Goal: Task Accomplishment & Management: Manage account settings

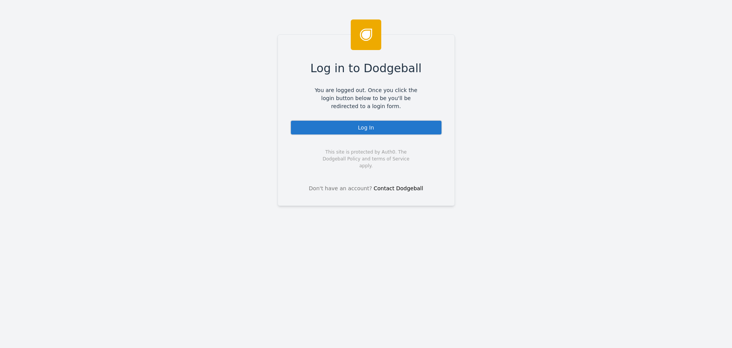
click at [362, 132] on div "Log In" at bounding box center [366, 127] width 152 height 15
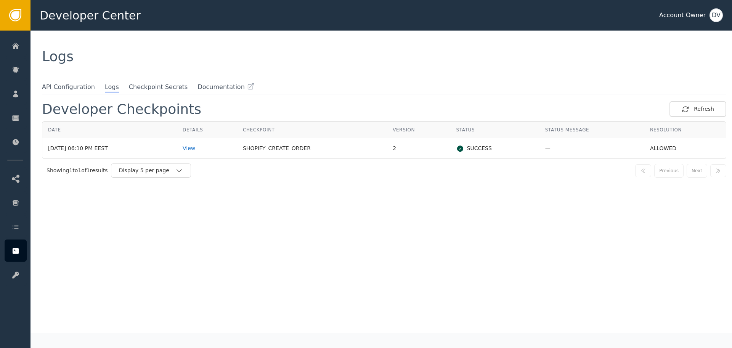
drag, startPoint x: 191, startPoint y: 151, endPoint x: 536, endPoint y: 148, distance: 344.5
click at [536, 148] on tr "[DATE] 06:10 PM EEST View SHOPIFY_CREATE_ORDER 2 SUCCESS — ALLOWED" at bounding box center [384, 148] width 684 height 20
click at [438, 239] on div "Developer Checkpoints Refresh Date Details Checkpoint Version Status Status Mes…" at bounding box center [384, 216] width 685 height 231
drag, startPoint x: 319, startPoint y: 145, endPoint x: 442, endPoint y: 143, distance: 123.6
click at [442, 143] on tr "[DATE] 06:10 PM EEST View SHOPIFY_CREATE_ORDER 2 SUCCESS — ALLOWED" at bounding box center [384, 148] width 684 height 20
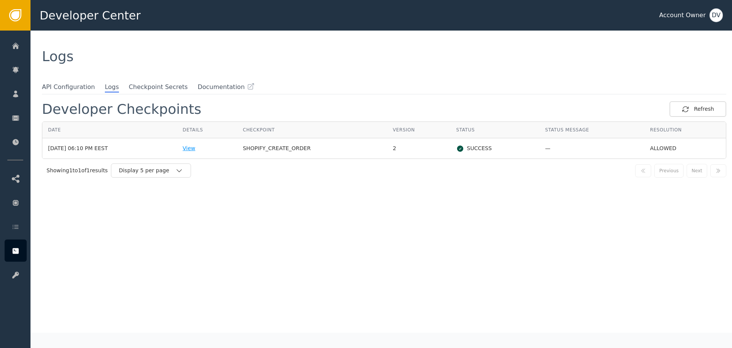
click at [205, 150] on div "View" at bounding box center [207, 148] width 49 height 8
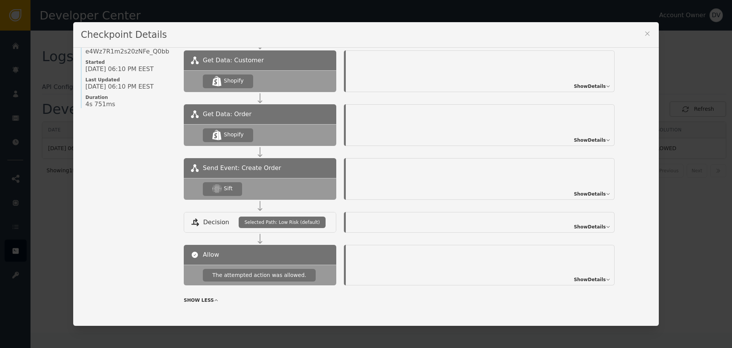
scroll to position [38, 0]
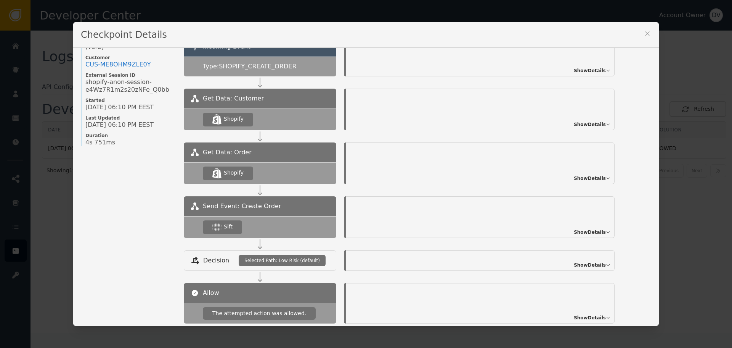
click at [575, 69] on div "Show Details" at bounding box center [480, 57] width 269 height 40
click at [590, 71] on span "Show Details" at bounding box center [590, 70] width 32 height 7
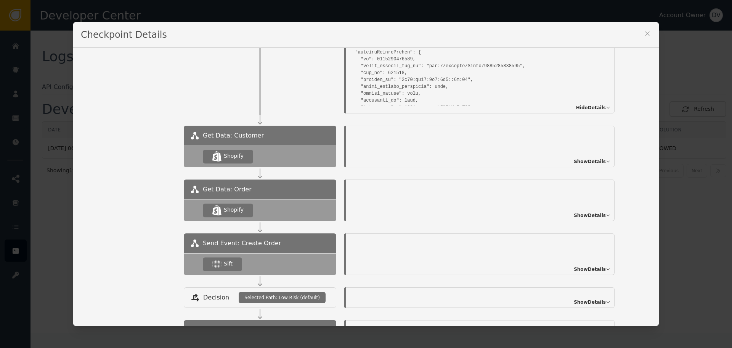
scroll to position [153, 0]
click at [452, 260] on div "Show Details" at bounding box center [480, 254] width 269 height 42
click at [601, 268] on span "Show Details" at bounding box center [590, 268] width 32 height 7
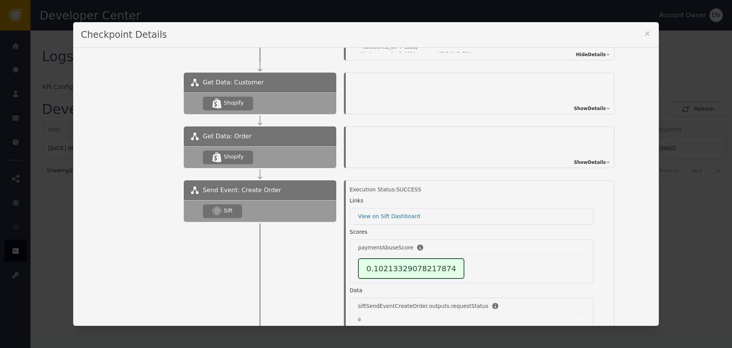
scroll to position [229, 0]
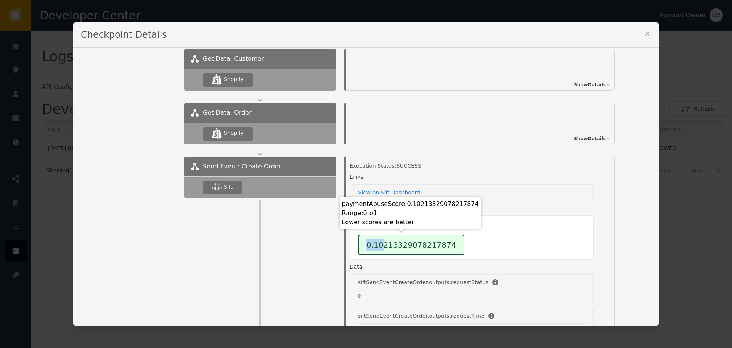
drag, startPoint x: 369, startPoint y: 245, endPoint x: 378, endPoint y: 245, distance: 9.5
click at [378, 245] on div "0.10213329078217874" at bounding box center [411, 244] width 106 height 21
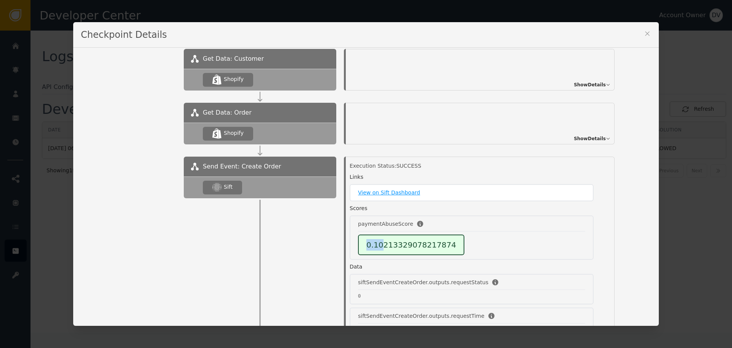
click at [367, 193] on link "View on Sift Dashboard" at bounding box center [471, 192] width 227 height 8
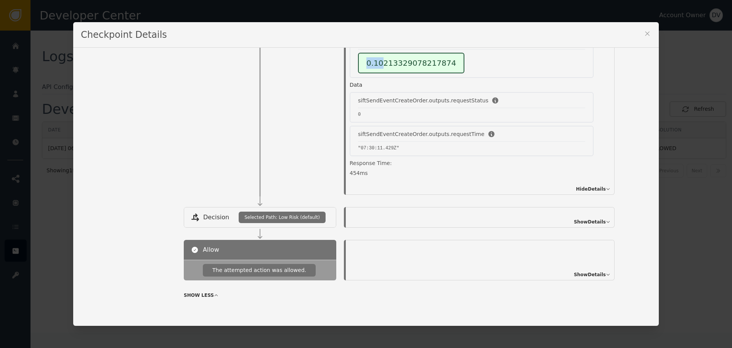
scroll to position [383, 0]
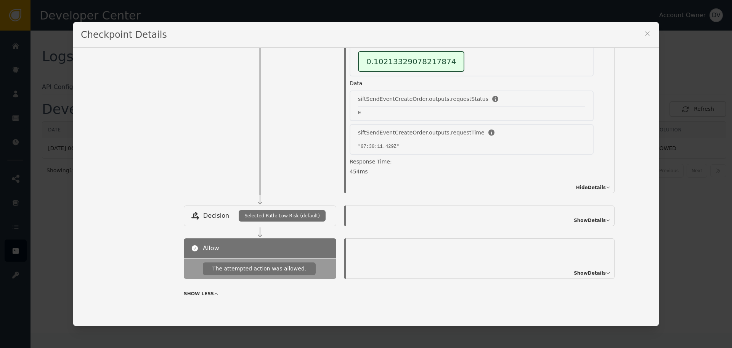
click at [600, 273] on span "Show Details" at bounding box center [590, 272] width 32 height 7
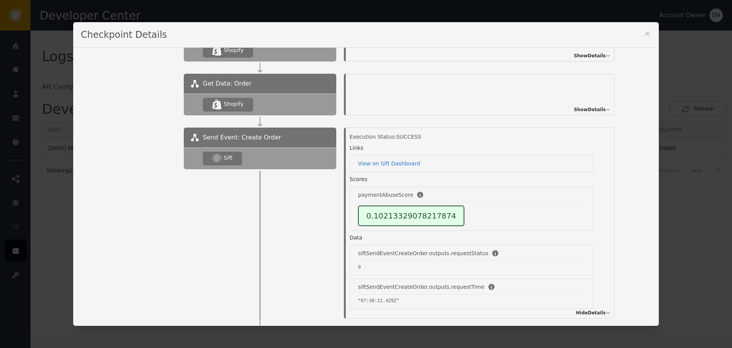
scroll to position [267, 0]
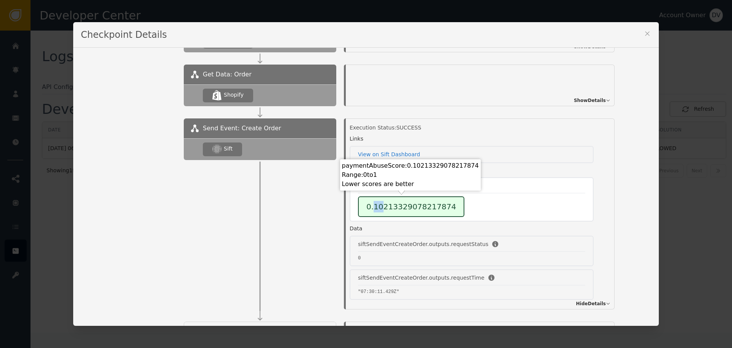
drag, startPoint x: 371, startPoint y: 208, endPoint x: 377, endPoint y: 208, distance: 6.1
click at [377, 208] on div "0.10213329078217874" at bounding box center [411, 206] width 106 height 21
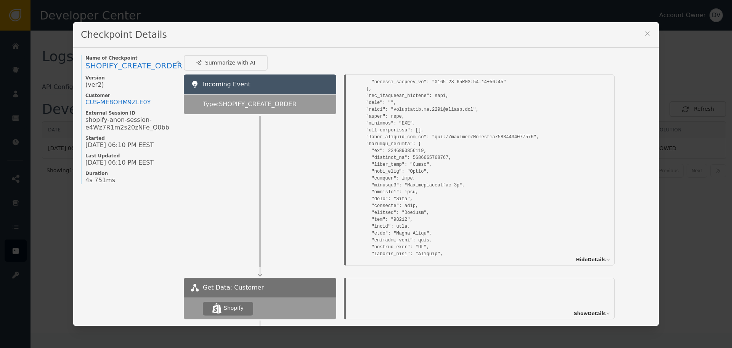
scroll to position [0, 0]
click at [207, 62] on div "Summarize with AI" at bounding box center [226, 63] width 60 height 8
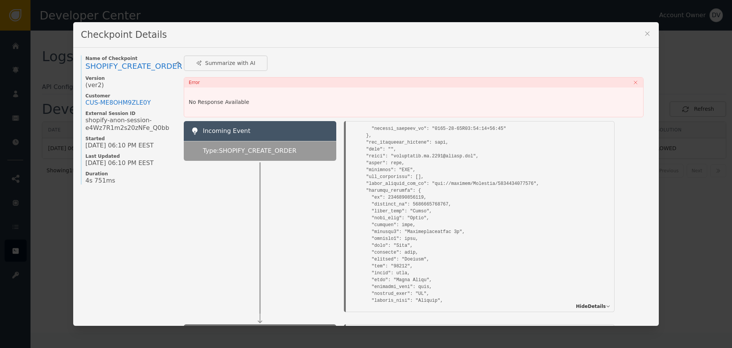
click at [41, 85] on div "Checkpoint Details Name of Checkpoint SHOPIFY_CREATE_ORDER Version (ver 2 ) Cus…" at bounding box center [366, 174] width 732 height 348
click at [645, 30] on icon at bounding box center [648, 34] width 8 height 8
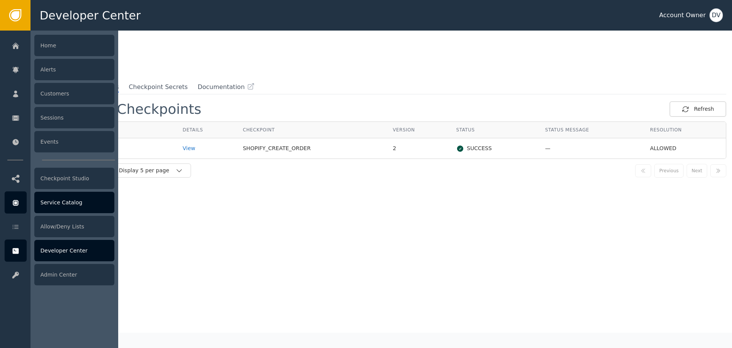
click at [61, 204] on div "Service Catalog" at bounding box center [74, 201] width 80 height 21
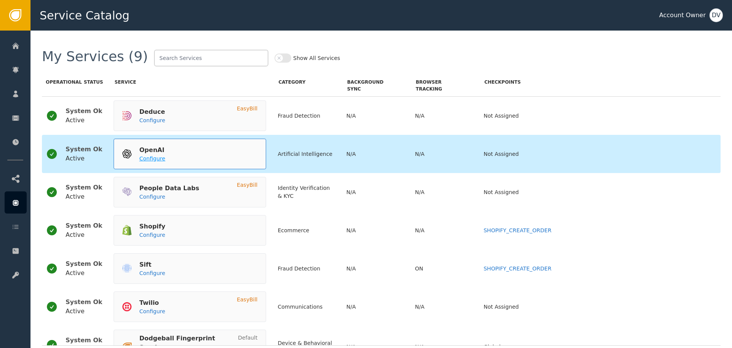
click at [151, 161] on span "Configure" at bounding box center [152, 158] width 26 height 6
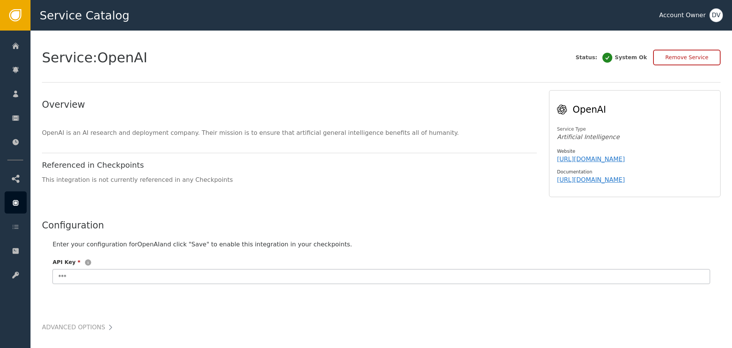
click at [82, 277] on input "***" at bounding box center [382, 276] width 658 height 14
paste input "sk-proj-BNMUGgSvlxdxgjSf74YWwCWJ5ajrlQbK5n2zNRMyvkcwag45MH9PnfX7esJNG0re147Gea6…"
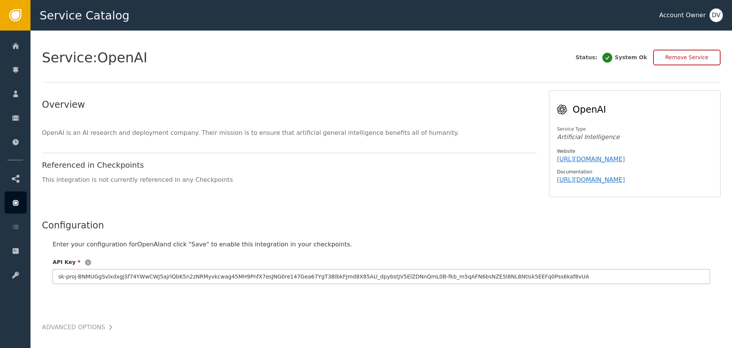
scroll to position [44, 0]
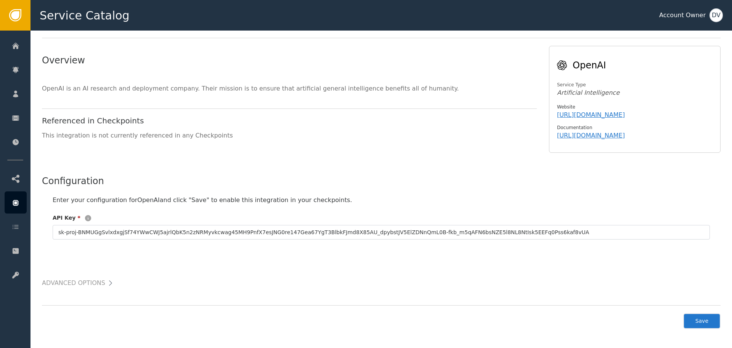
click at [711, 320] on button "Save" at bounding box center [702, 321] width 37 height 16
type input "**********"
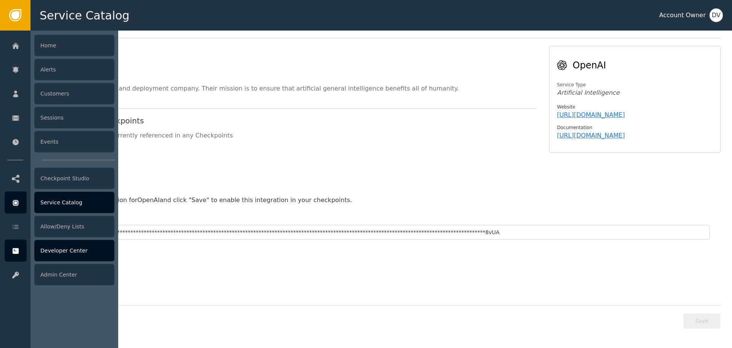
click at [75, 251] on div "Developer Center" at bounding box center [74, 250] width 80 height 21
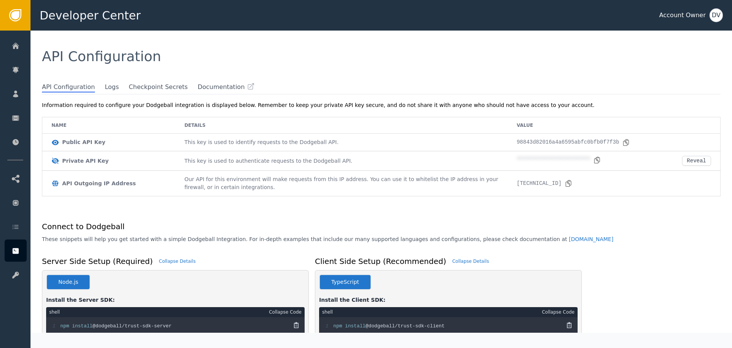
click at [257, 74] on div "API Configuration" at bounding box center [382, 57] width 702 height 52
click at [107, 87] on span "Logs" at bounding box center [112, 87] width 14 height 10
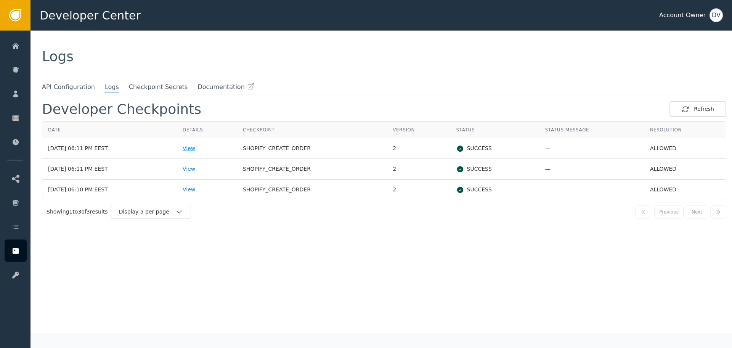
click at [204, 151] on div "View" at bounding box center [207, 148] width 49 height 8
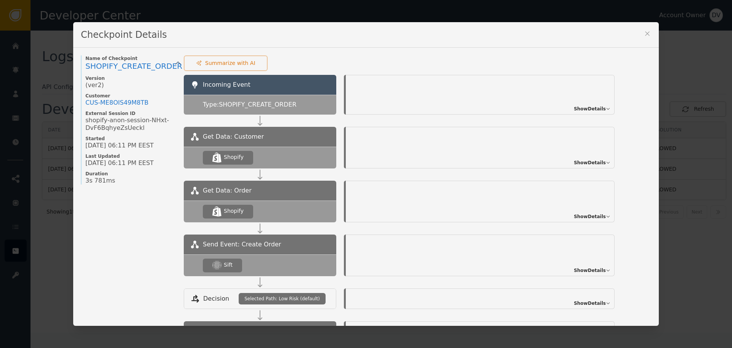
click at [212, 63] on div "Summarize with AI" at bounding box center [226, 63] width 60 height 8
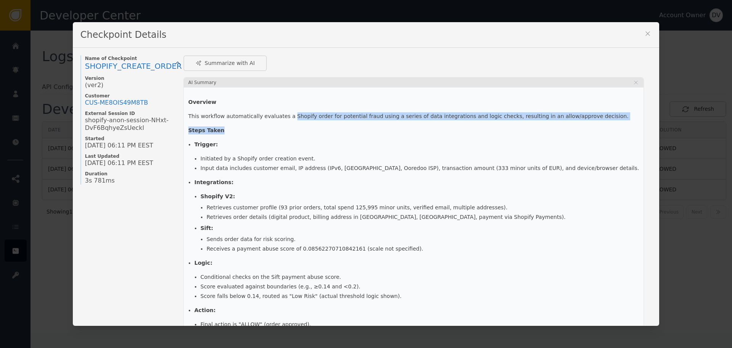
drag, startPoint x: 281, startPoint y: 116, endPoint x: 441, endPoint y: 122, distance: 160.3
click at [441, 122] on div "Overview This workflow automatically evaluates a Shopify order for potential fr…" at bounding box center [413, 278] width 451 height 360
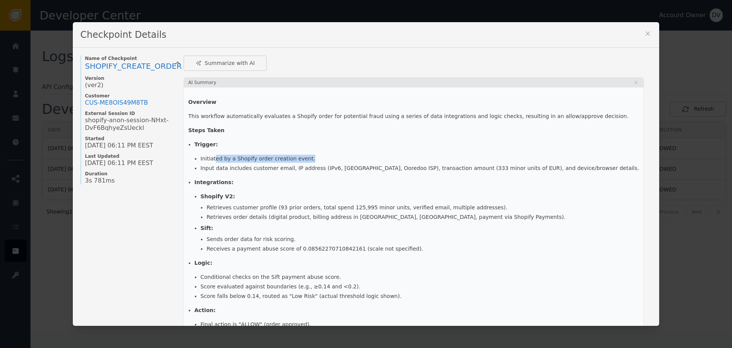
drag, startPoint x: 212, startPoint y: 160, endPoint x: 312, endPoint y: 160, distance: 100.7
click at [312, 160] on li "Initiated by a Shopify order creation event." at bounding box center [420, 158] width 439 height 8
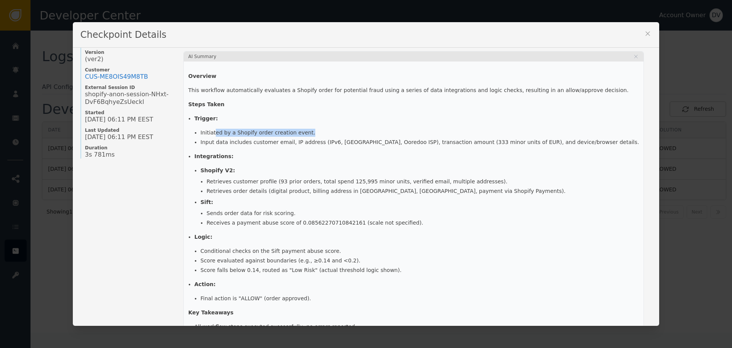
scroll to position [76, 0]
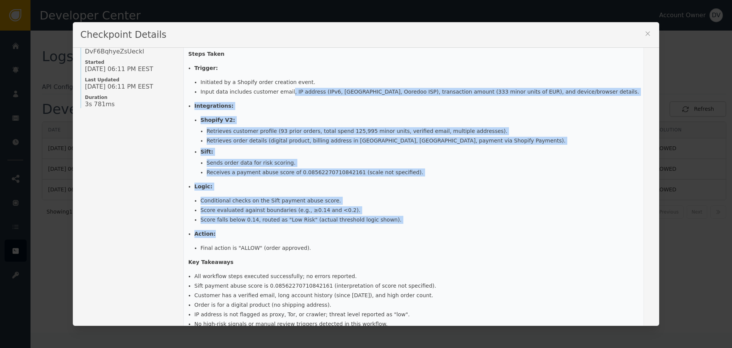
drag, startPoint x: 284, startPoint y: 88, endPoint x: 508, endPoint y: 237, distance: 268.6
click at [508, 237] on ul "Trigger: Initiated by a Shopify order creation event. Input data includes custo…" at bounding box center [413, 158] width 451 height 188
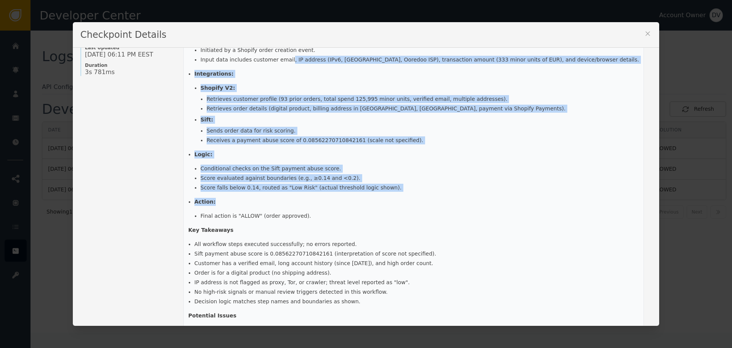
scroll to position [153, 0]
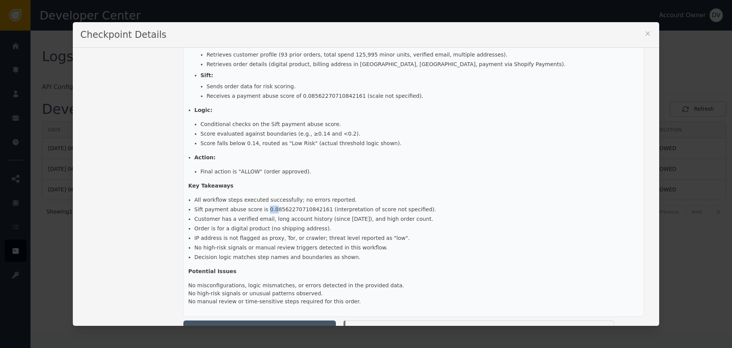
drag, startPoint x: 259, startPoint y: 210, endPoint x: 264, endPoint y: 210, distance: 5.0
click at [264, 210] on li "Sift payment abuse score is 0.08562270710842161 (interpretation of score not sp…" at bounding box center [417, 209] width 445 height 8
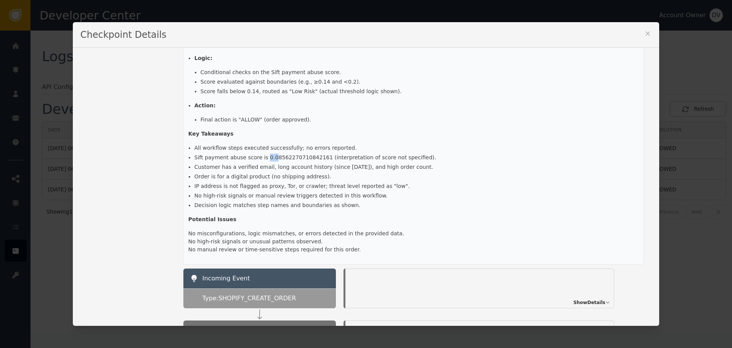
scroll to position [229, 0]
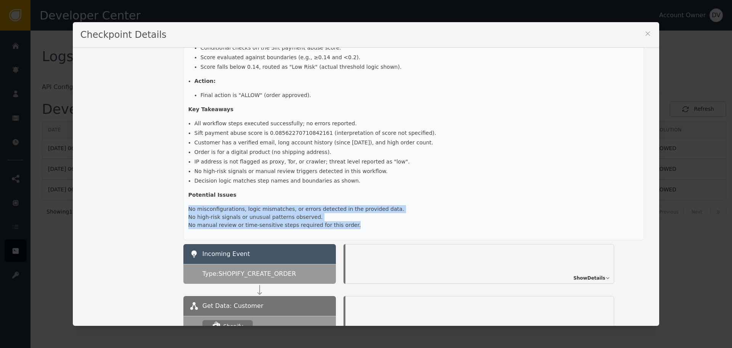
drag, startPoint x: 195, startPoint y: 208, endPoint x: 348, endPoint y: 229, distance: 153.6
click at [348, 229] on div "Overview This workflow automatically evaluates a Shopify order for potential fr…" at bounding box center [414, 48] width 460 height 381
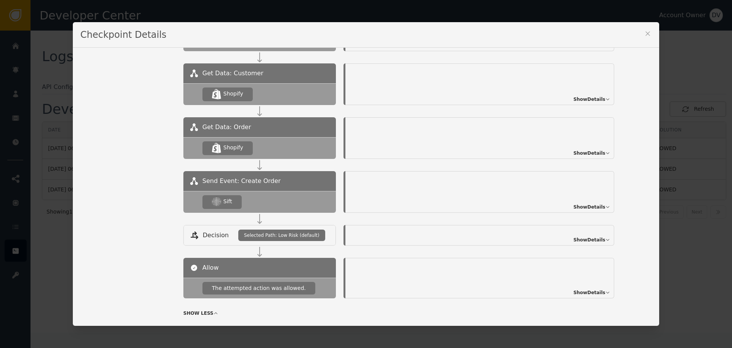
scroll to position [481, 0]
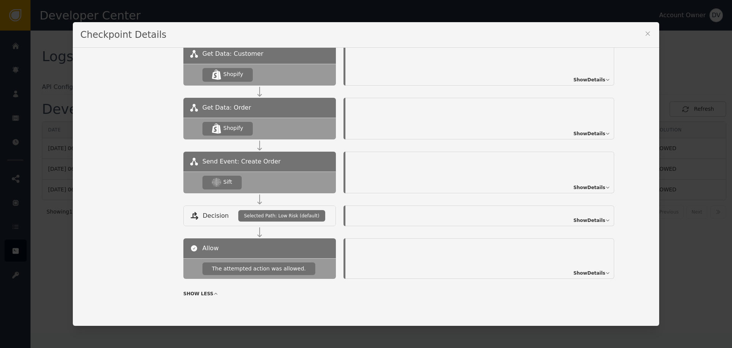
click at [697, 222] on div "Checkpoint Details Name of Checkpoint SHOPIFY_CREATE_ORDER Version (ver 2 ) Cus…" at bounding box center [366, 174] width 732 height 348
click at [647, 37] on icon at bounding box center [648, 34] width 8 height 8
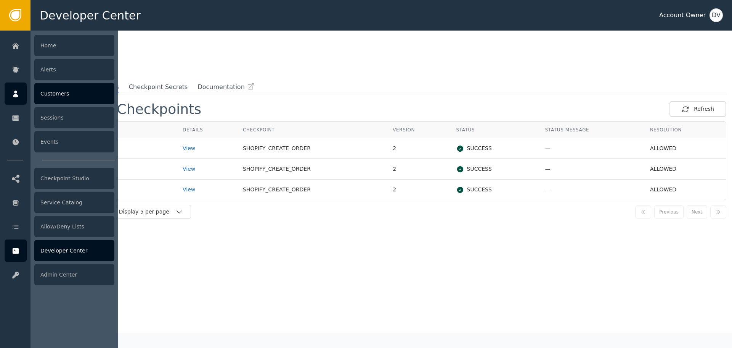
click at [51, 95] on div "Customers" at bounding box center [74, 93] width 80 height 21
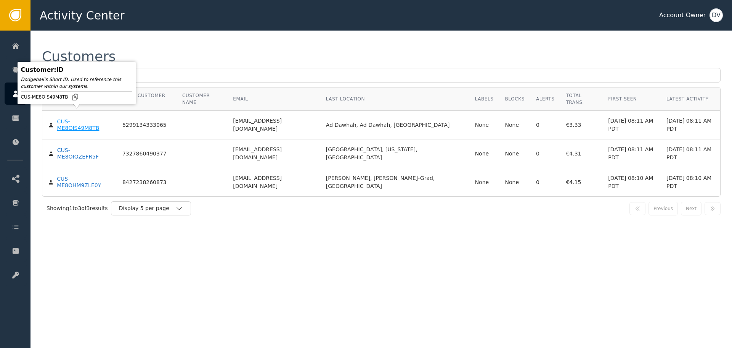
click at [95, 118] on div "CUS-ME8OIS49M8TB" at bounding box center [84, 124] width 54 height 13
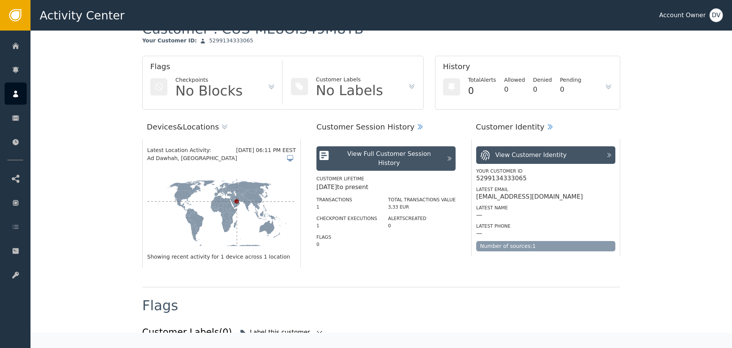
scroll to position [38, 0]
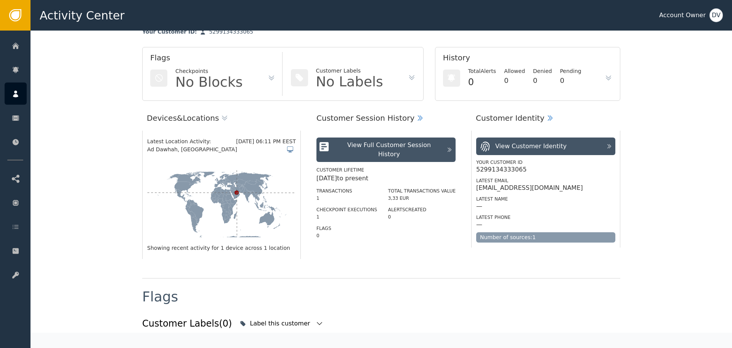
click at [418, 117] on icon at bounding box center [419, 117] width 3 height 5
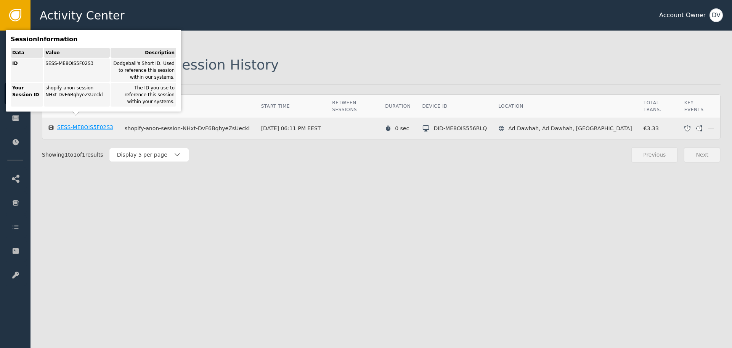
click at [88, 124] on div "SESS-ME8OIS5F02S3" at bounding box center [85, 127] width 56 height 7
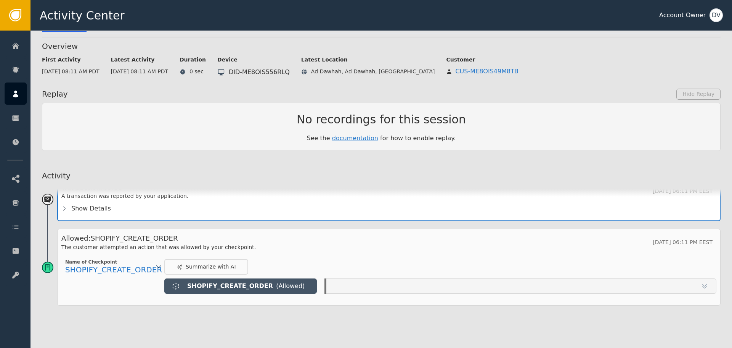
scroll to position [36, 0]
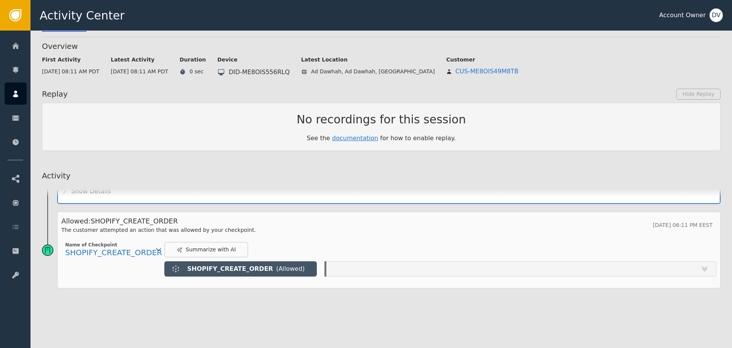
click at [701, 269] on icon at bounding box center [705, 269] width 8 height 8
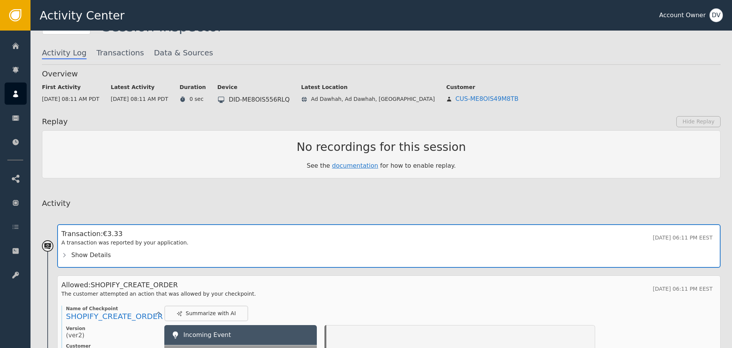
scroll to position [0, 0]
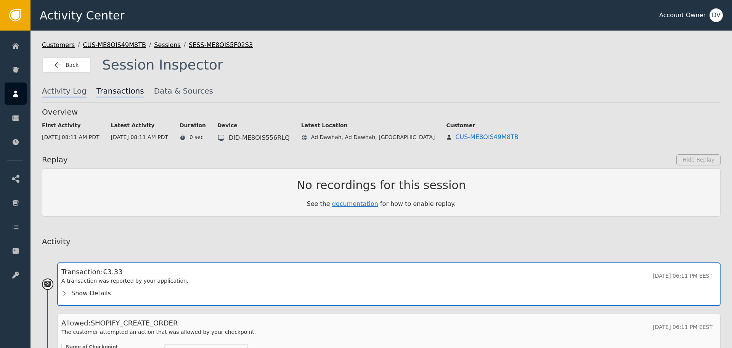
click at [105, 93] on span "Transactions" at bounding box center [121, 91] width 48 height 12
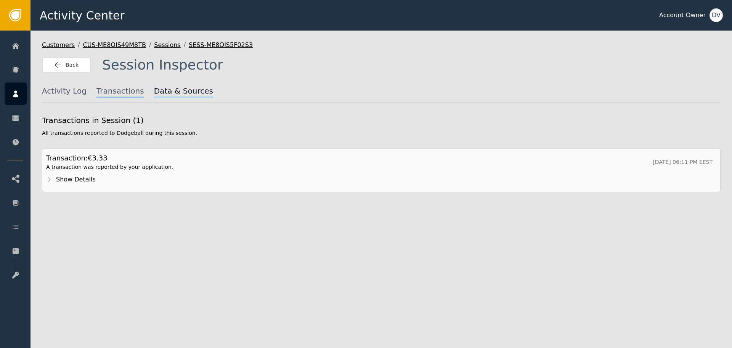
click at [168, 88] on span "Data & Sources" at bounding box center [183, 91] width 59 height 12
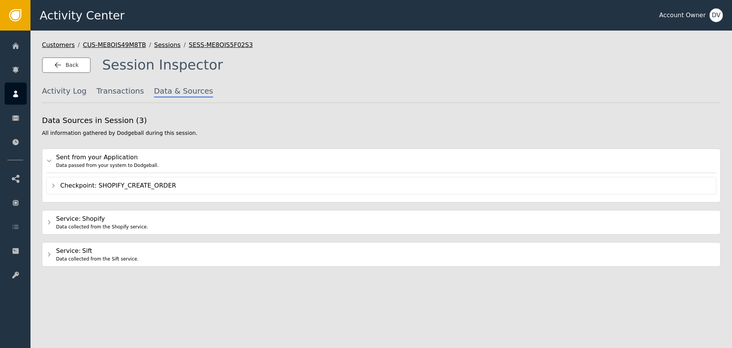
click at [73, 64] on span "Back" at bounding box center [72, 65] width 13 height 8
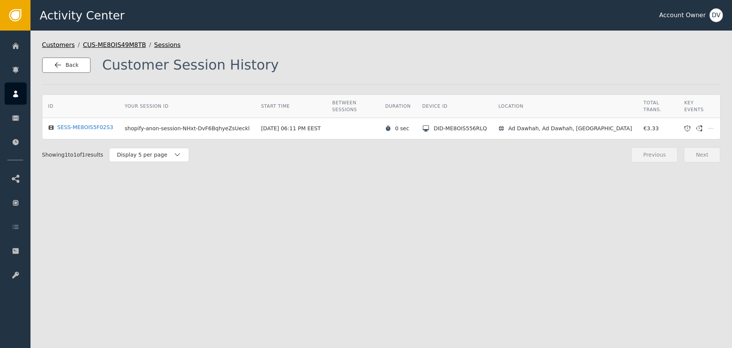
click at [77, 69] on button "Back" at bounding box center [66, 65] width 49 height 16
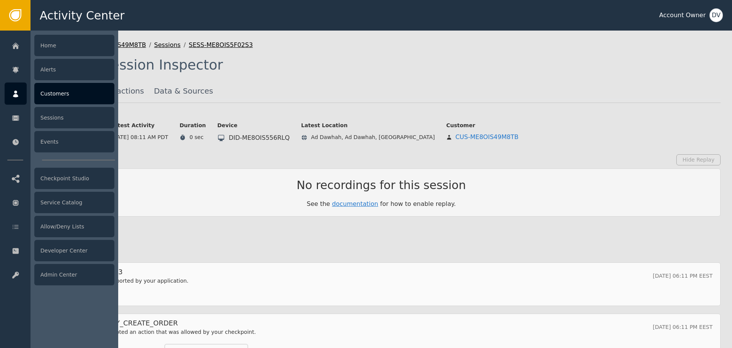
click at [12, 102] on div at bounding box center [16, 93] width 22 height 22
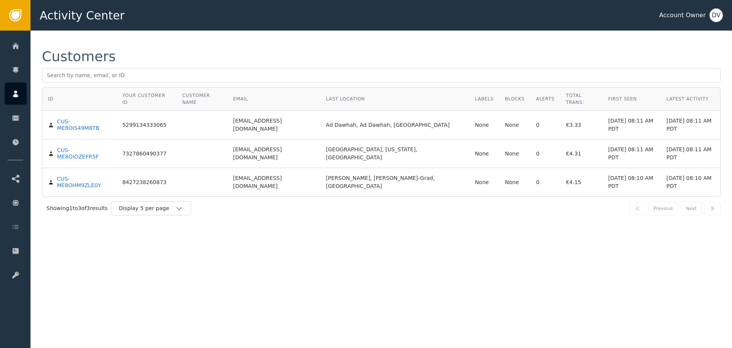
click at [291, 208] on div "Customers ID Your Customer ID Customer Name Email Last Location Labels Blocks A…" at bounding box center [382, 135] width 702 height 208
click at [86, 175] on div "CUS-ME8OHM9ZLE0Y" at bounding box center [84, 181] width 54 height 13
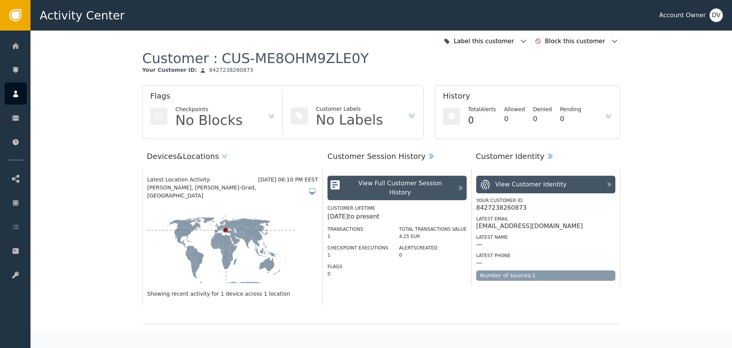
click at [269, 117] on icon at bounding box center [271, 117] width 5 height 3
click at [459, 185] on icon at bounding box center [460, 187] width 2 height 4
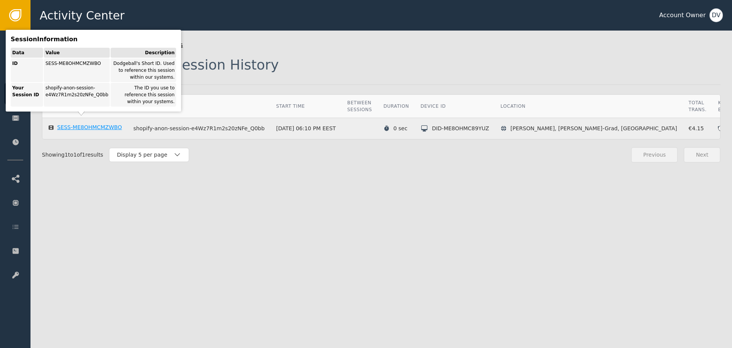
click at [94, 124] on div "SESS-ME8OHMCMZWBO" at bounding box center [89, 127] width 65 height 7
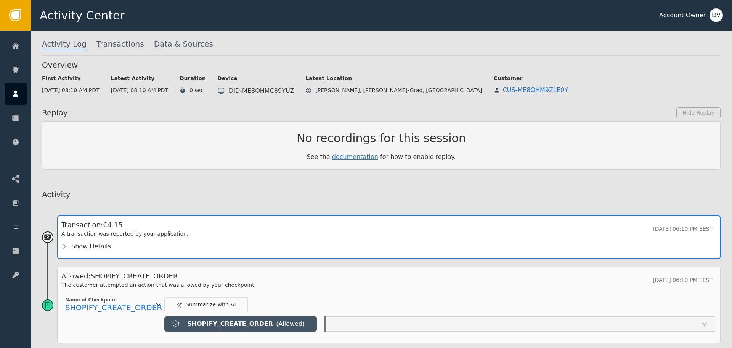
scroll to position [104, 0]
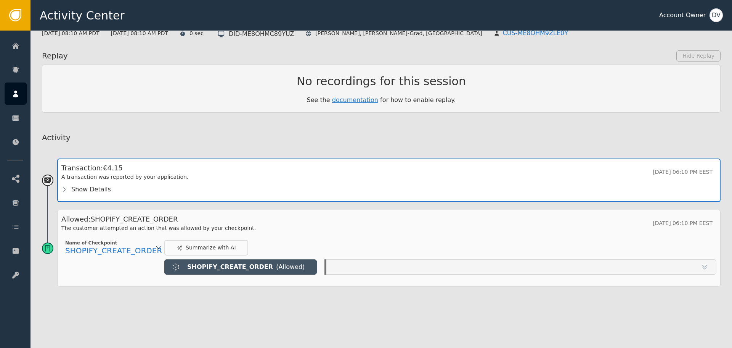
click at [160, 246] on icon at bounding box center [159, 247] width 8 height 8
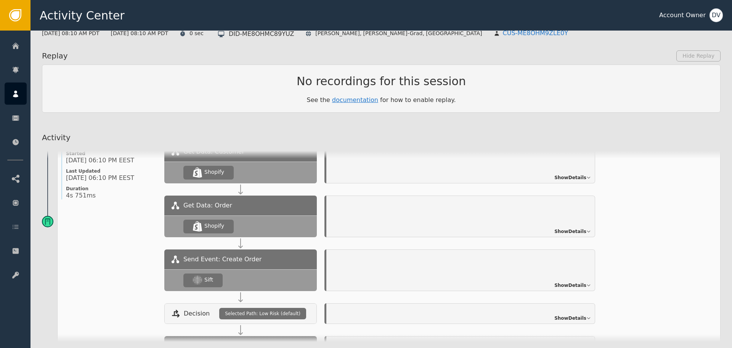
scroll to position [0, 0]
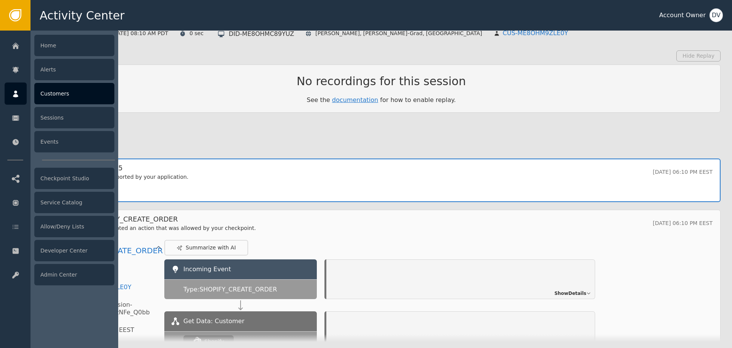
click at [58, 94] on div "Customers" at bounding box center [74, 93] width 80 height 21
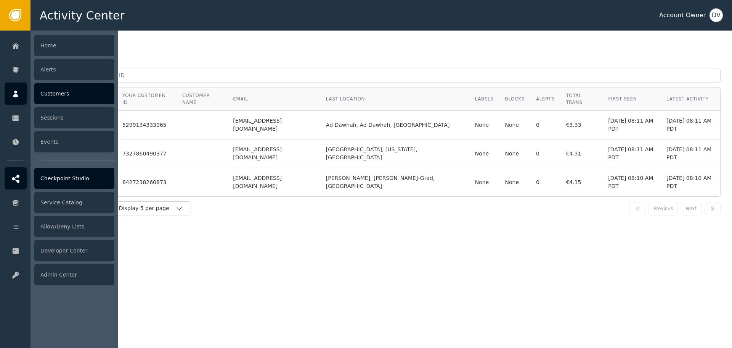
click at [84, 182] on div "Checkpoint Studio" at bounding box center [74, 177] width 80 height 21
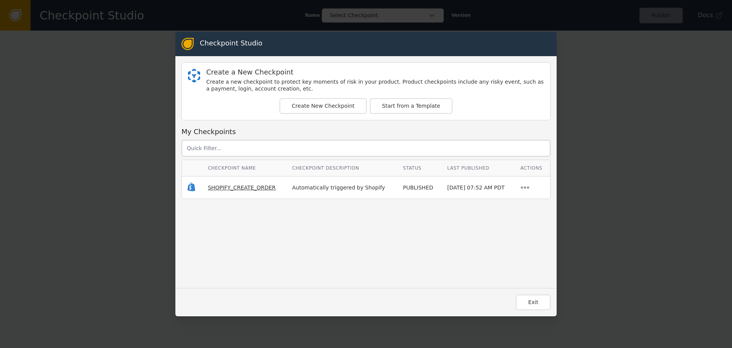
click at [228, 187] on span "SHOPIFY_CREATE_ORDER" at bounding box center [242, 187] width 68 height 6
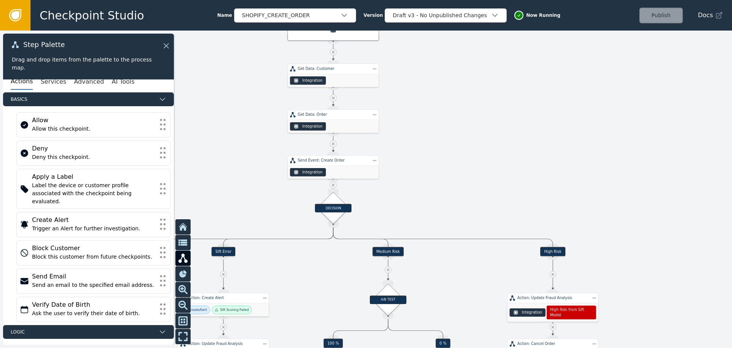
drag, startPoint x: 390, startPoint y: 234, endPoint x: 427, endPoint y: 85, distance: 152.9
click at [427, 85] on div at bounding box center [366, 189] width 732 height 317
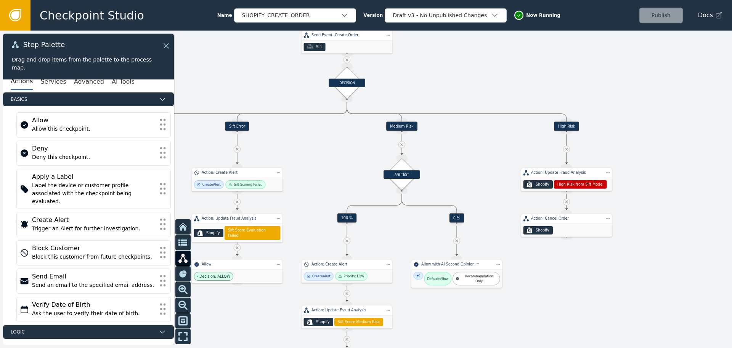
drag, startPoint x: 425, startPoint y: 221, endPoint x: 437, endPoint y: 100, distance: 122.3
click at [437, 100] on div at bounding box center [366, 189] width 732 height 317
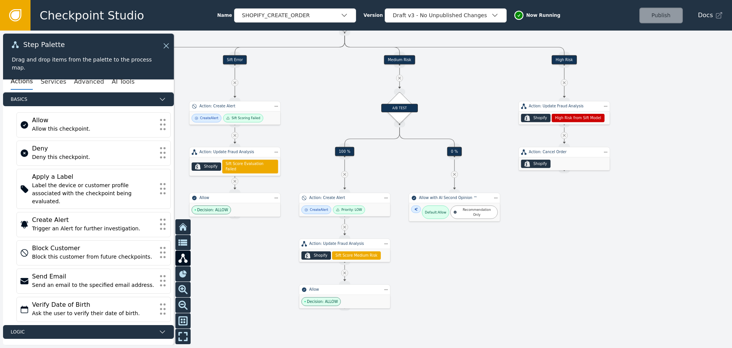
drag, startPoint x: 454, startPoint y: 176, endPoint x: 452, endPoint y: 110, distance: 65.6
click at [452, 110] on div at bounding box center [366, 189] width 732 height 317
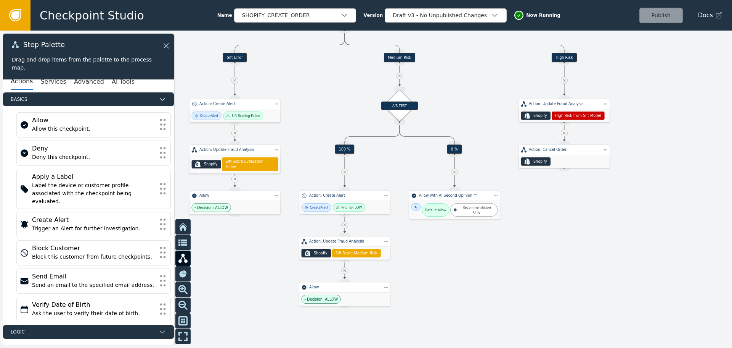
click at [22, 20] on link at bounding box center [15, 15] width 31 height 31
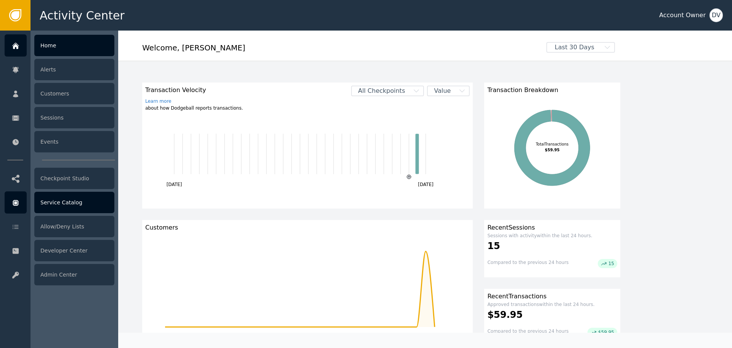
click at [87, 201] on div "Service Catalog" at bounding box center [74, 201] width 80 height 21
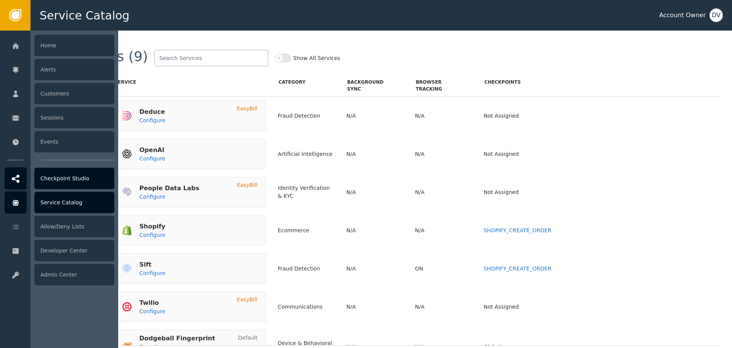
click at [78, 183] on div "Checkpoint Studio" at bounding box center [74, 177] width 80 height 21
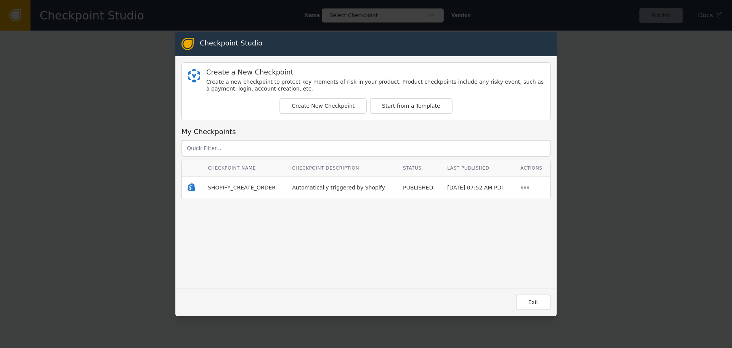
click at [229, 189] on span "SHOPIFY_CREATE_ORDER" at bounding box center [242, 187] width 68 height 6
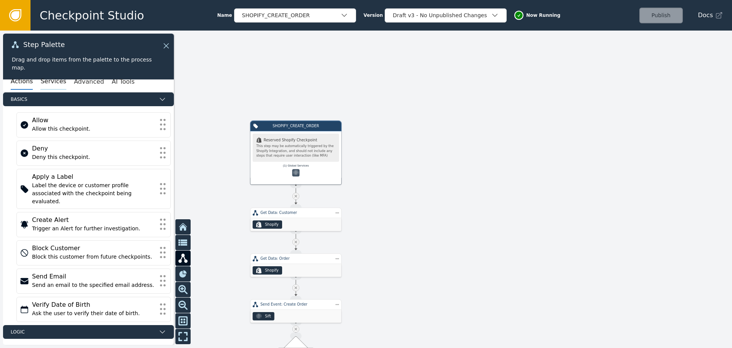
click at [50, 84] on button "Services" at bounding box center [53, 82] width 26 height 16
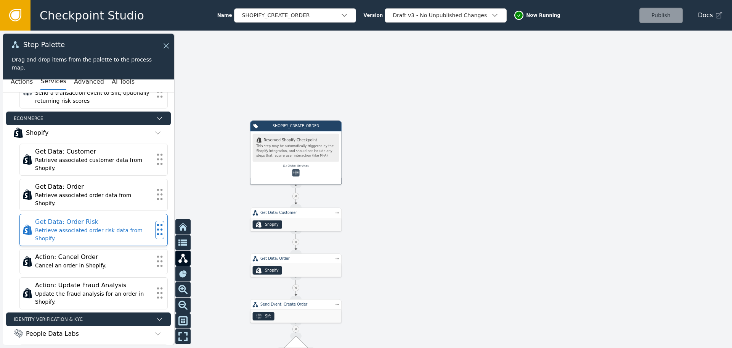
scroll to position [229, 0]
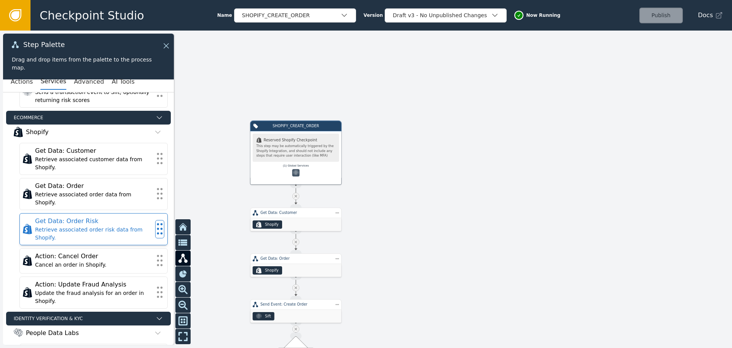
click at [74, 225] on div "Retrieve associated order risk data from Shopify." at bounding box center [93, 233] width 117 height 16
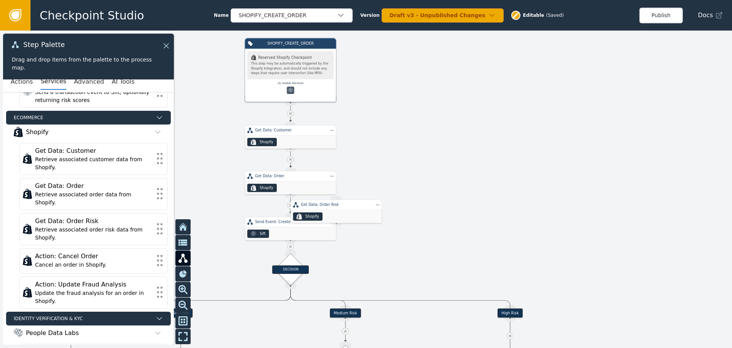
drag, startPoint x: 431, startPoint y: 210, endPoint x: 427, endPoint y: 129, distance: 81.4
click at [427, 129] on div at bounding box center [366, 189] width 732 height 317
drag, startPoint x: 336, startPoint y: 206, endPoint x: 390, endPoint y: 204, distance: 53.5
click at [390, 204] on div "Get Data: Order Risk" at bounding box center [384, 201] width 71 height 5
drag, startPoint x: 379, startPoint y: 205, endPoint x: 372, endPoint y: 210, distance: 9.1
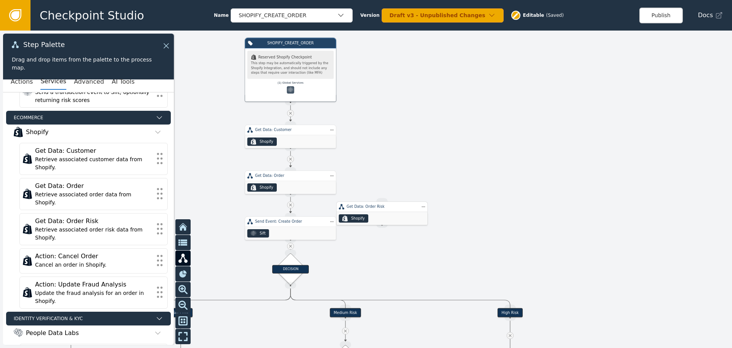
click at [372, 210] on div "Get Data: Order Risk" at bounding box center [382, 206] width 92 height 11
drag, startPoint x: 367, startPoint y: 209, endPoint x: 316, endPoint y: 207, distance: 51.5
click at [316, 207] on div "Get Data: Order Risk" at bounding box center [330, 203] width 71 height 5
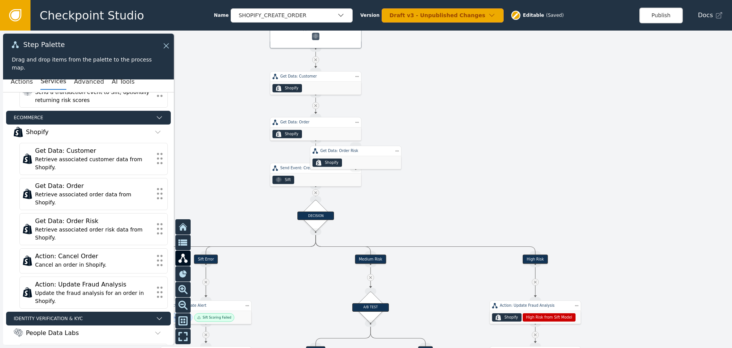
drag, startPoint x: 404, startPoint y: 271, endPoint x: 429, endPoint y: 217, distance: 59.0
click at [429, 217] on div at bounding box center [366, 189] width 732 height 317
drag, startPoint x: 354, startPoint y: 154, endPoint x: 441, endPoint y: 174, distance: 89.5
click at [441, 174] on div "Get Data: Order Risk" at bounding box center [443, 170] width 92 height 11
click at [434, 173] on div "Get Data: Order Risk" at bounding box center [443, 170] width 92 height 11
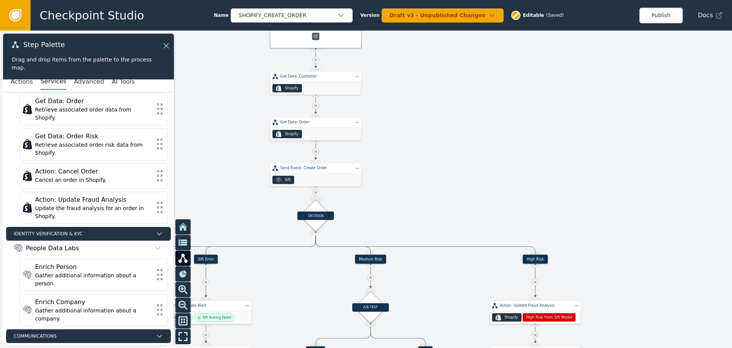
scroll to position [320, 0]
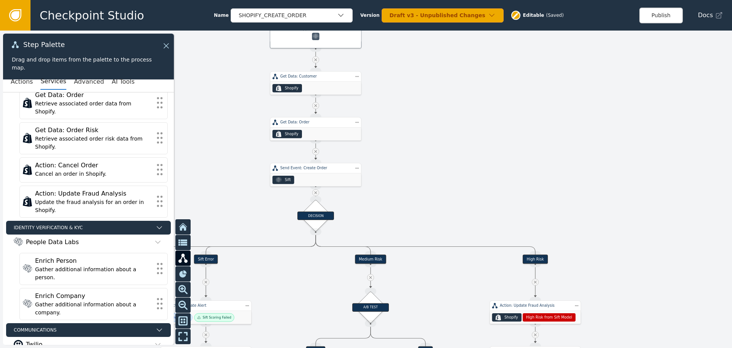
click at [13, 14] on icon at bounding box center [15, 15] width 8 height 8
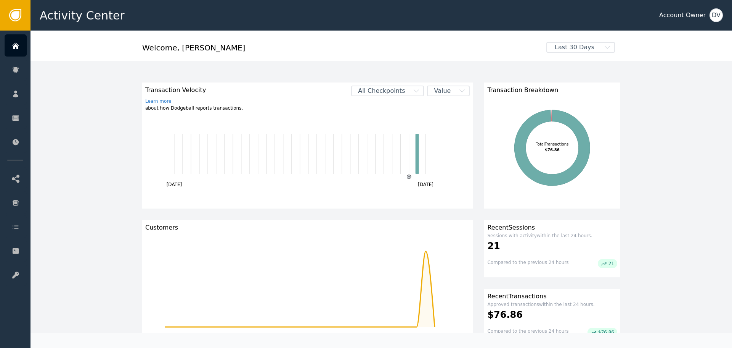
click at [713, 12] on div "DV" at bounding box center [716, 15] width 13 height 14
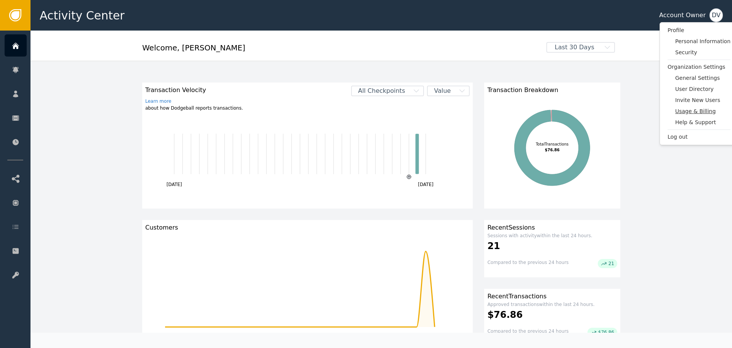
click at [691, 112] on span "Usage & Billing" at bounding box center [703, 111] width 55 height 8
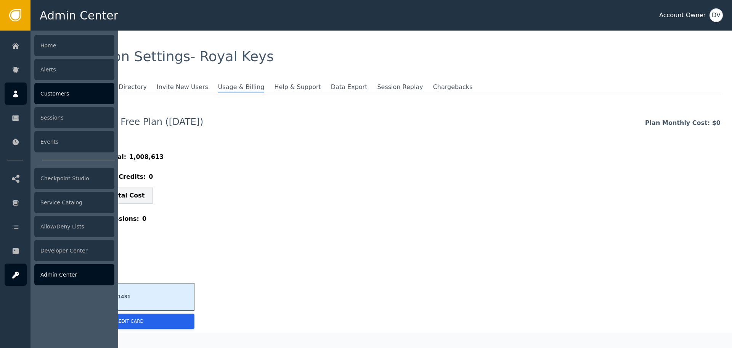
click at [62, 96] on div "Customers" at bounding box center [74, 93] width 80 height 21
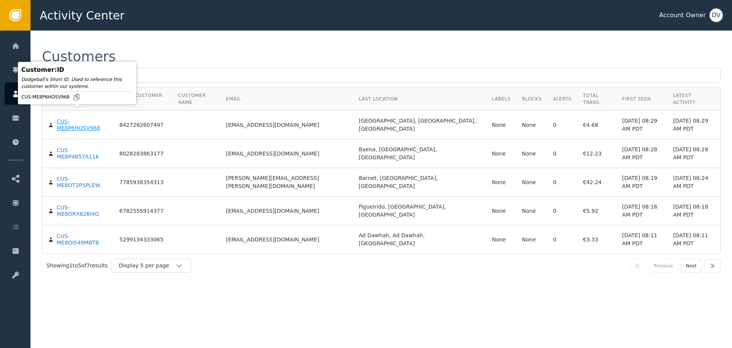
click at [77, 118] on div "CUS-ME8P6HOSV968" at bounding box center [82, 124] width 51 height 13
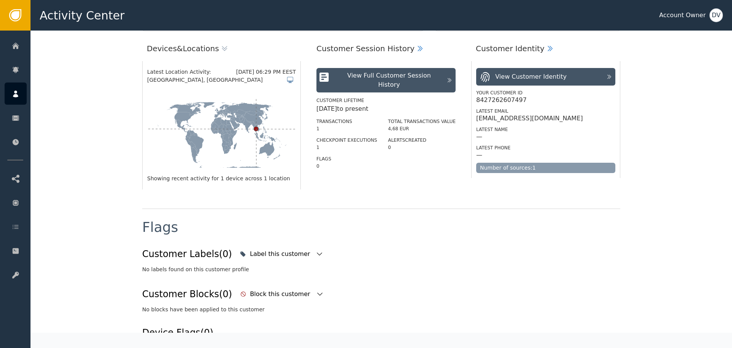
scroll to position [114, 0]
